Goal: Navigation & Orientation: Find specific page/section

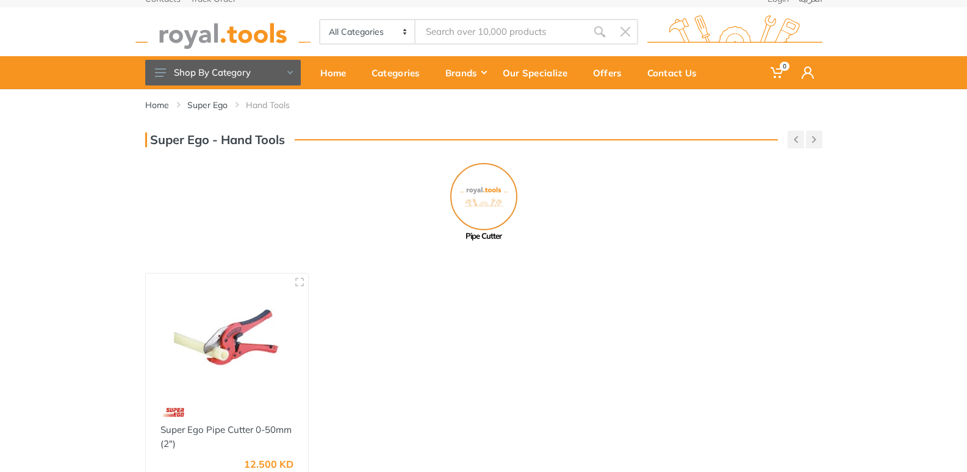
scroll to position [7, 0]
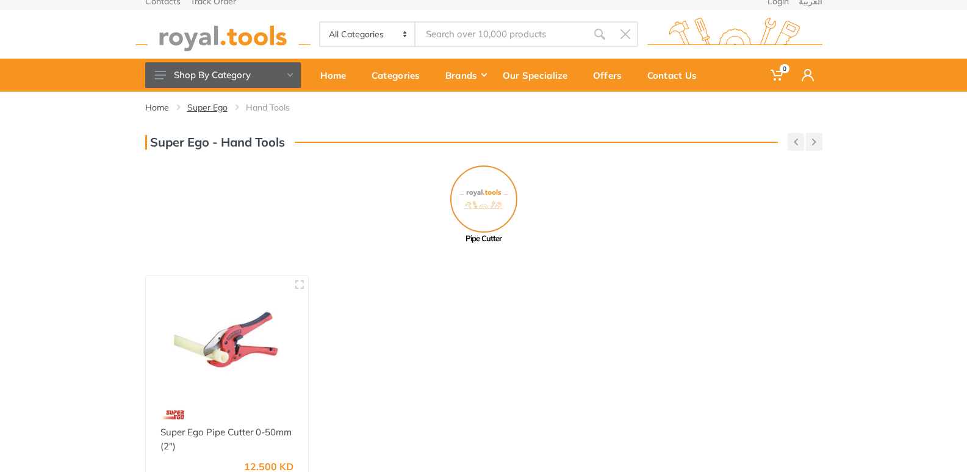
click at [198, 108] on link "Super Ego" at bounding box center [207, 107] width 40 height 12
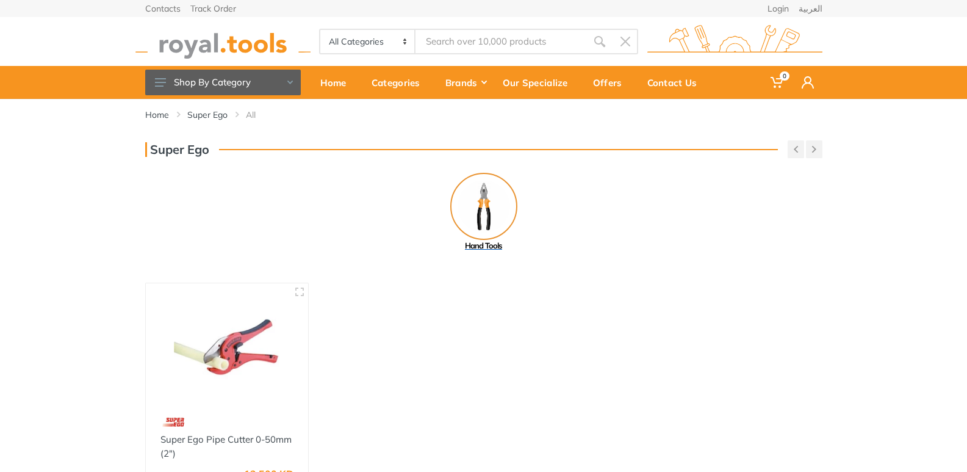
click at [491, 203] on img at bounding box center [483, 206] width 67 height 67
